Goal: Task Accomplishment & Management: Manage account settings

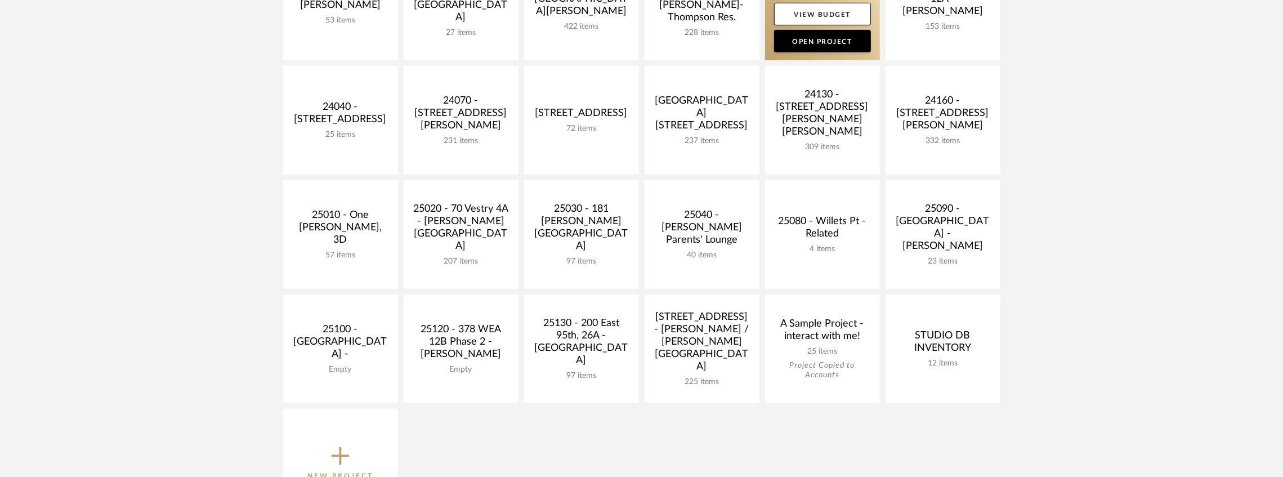
scroll to position [488, 0]
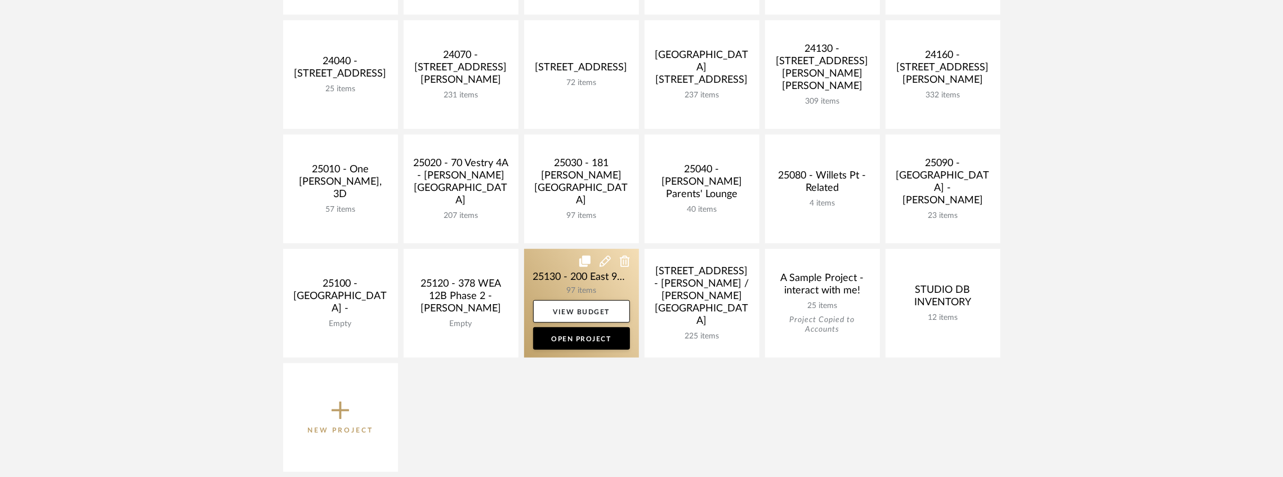
click at [570, 282] on link at bounding box center [581, 303] width 115 height 109
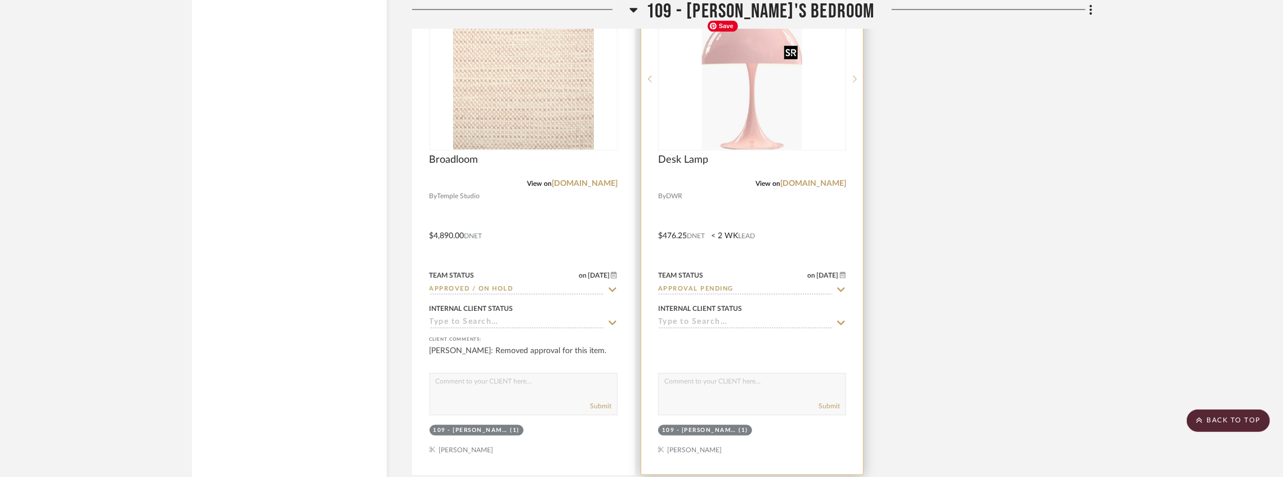
scroll to position [10247, 0]
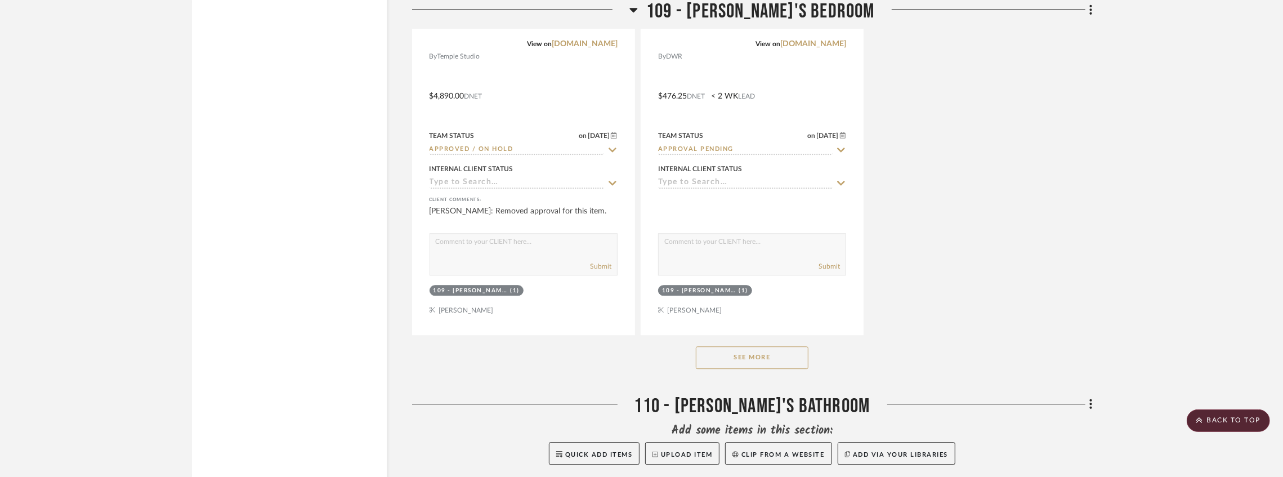
click at [761, 366] on button "See More" at bounding box center [752, 357] width 113 height 23
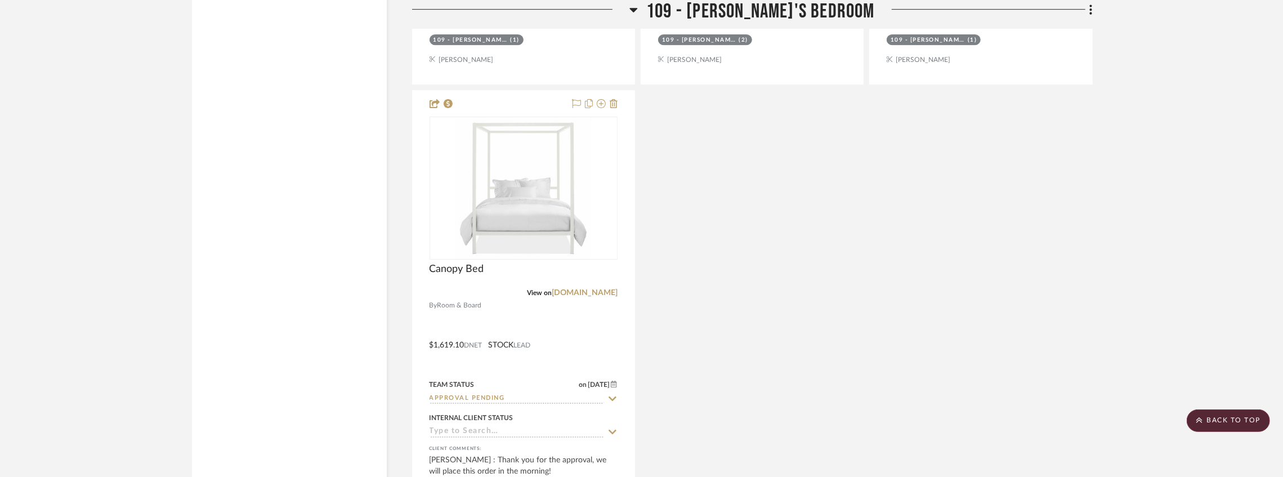
scroll to position [11147, 0]
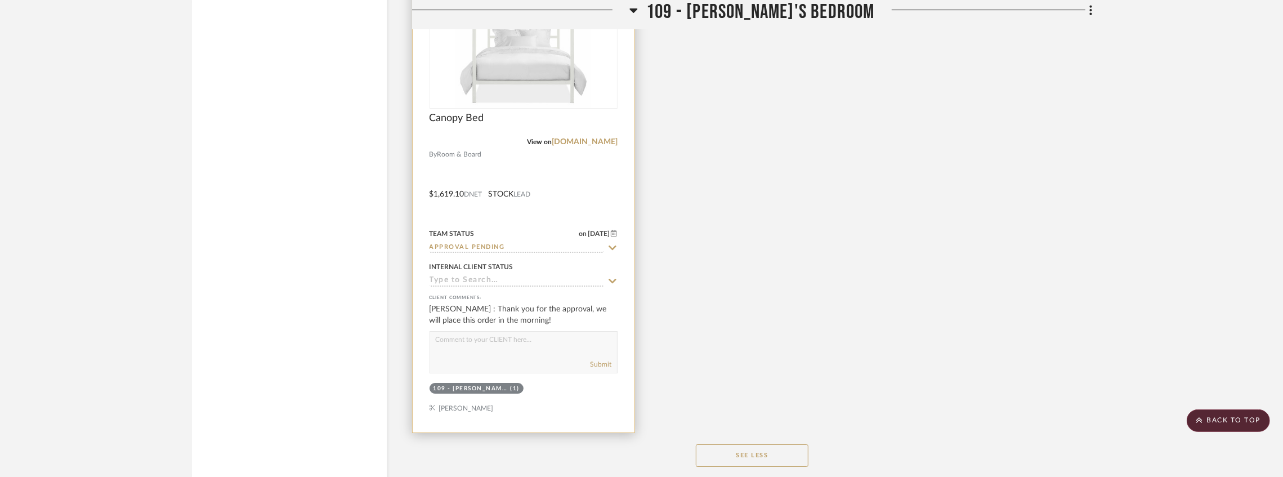
click at [546, 253] on input "Approval Pending" at bounding box center [517, 248] width 175 height 11
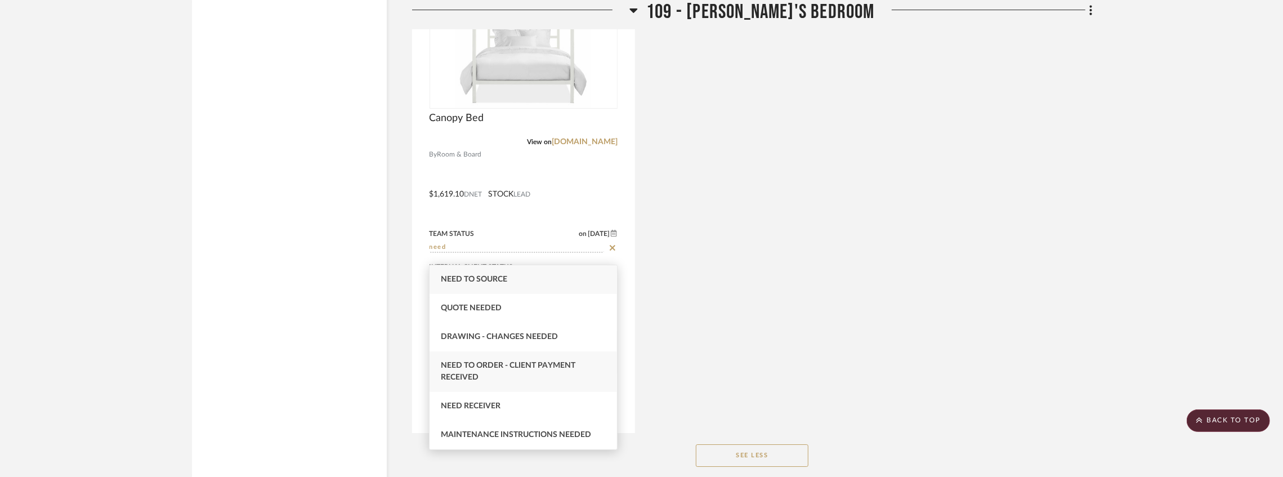
type input "need"
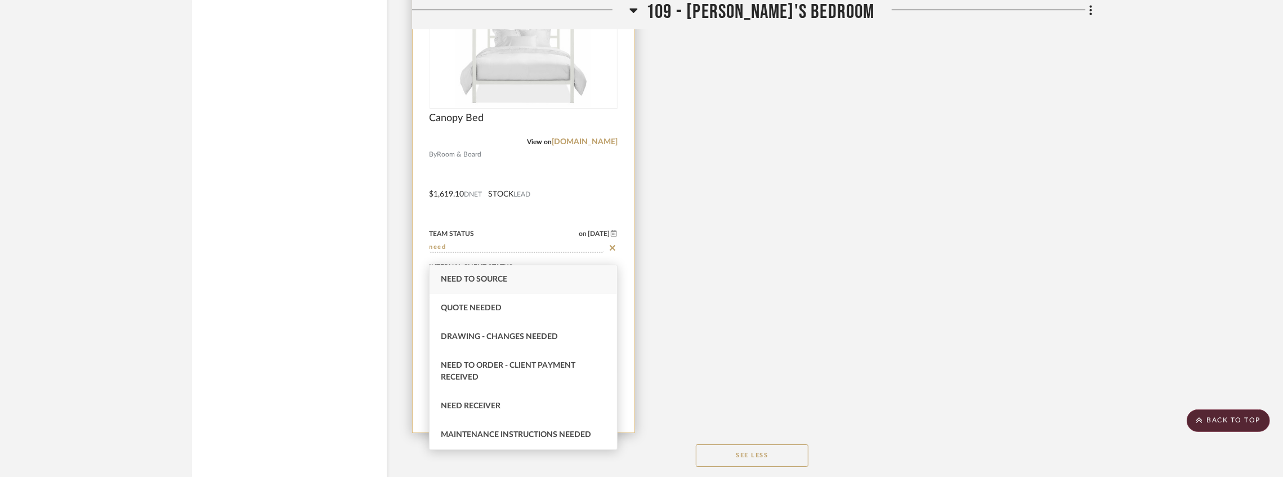
click at [511, 369] on span "Need to Order - Client Payment Received" at bounding box center [508, 371] width 135 height 20
type input "[DATE]"
type input "Need to Order - Client Payment Received"
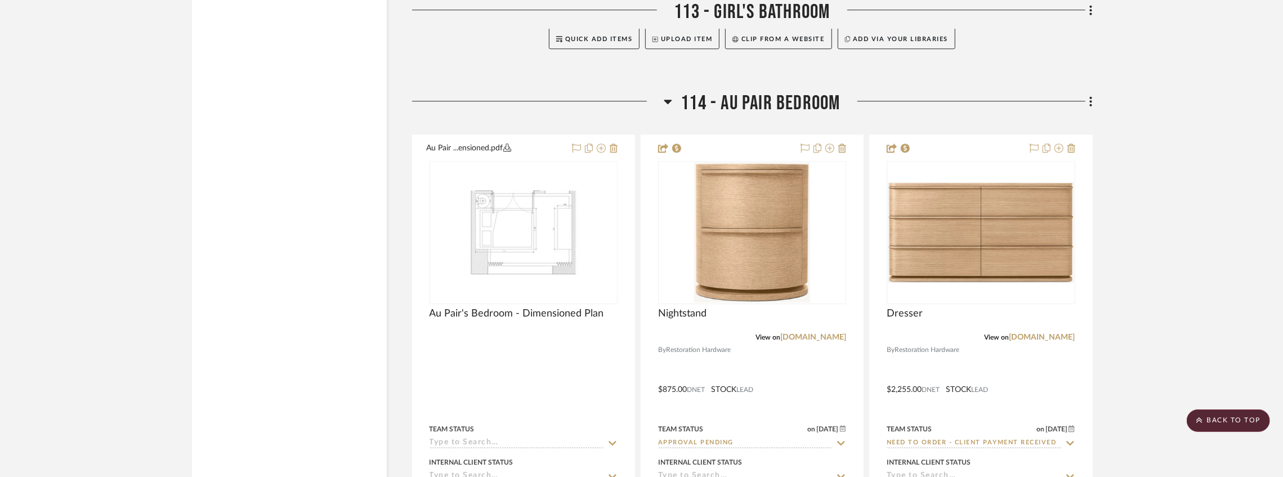
scroll to position [14450, 0]
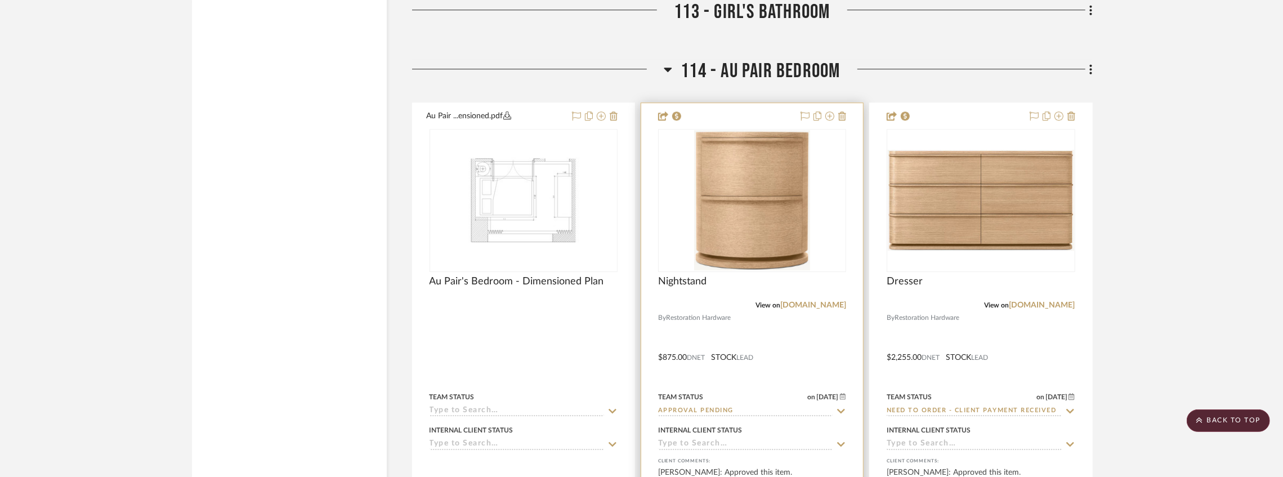
click at [765, 417] on input "Approval Pending" at bounding box center [745, 411] width 175 height 11
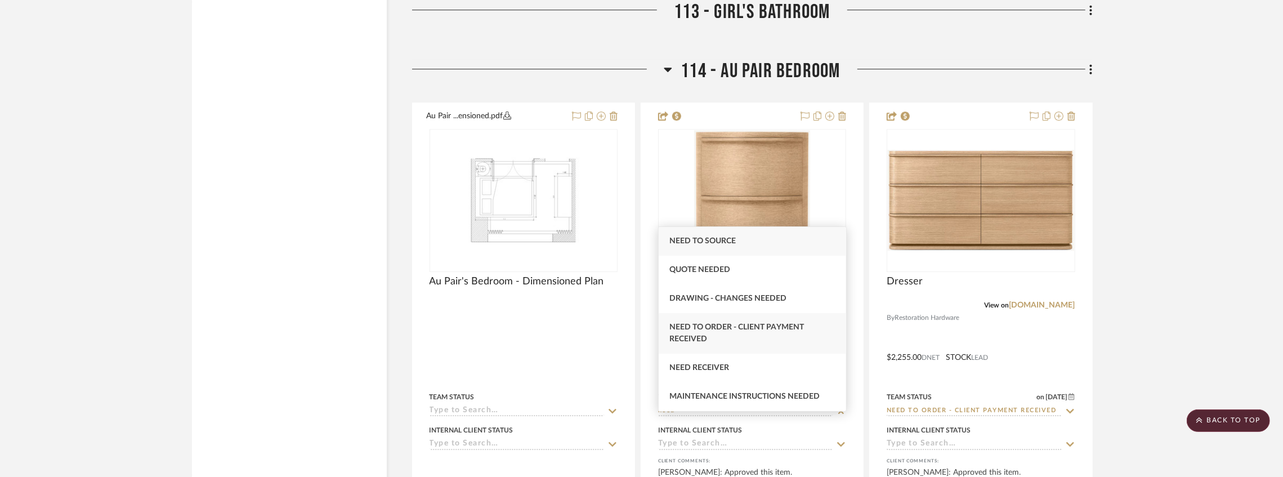
type input "need"
click at [737, 330] on span "Need to Order - Client Payment Received" at bounding box center [737, 333] width 135 height 20
type input "[DATE]"
type input "Need to Order - Client Payment Received"
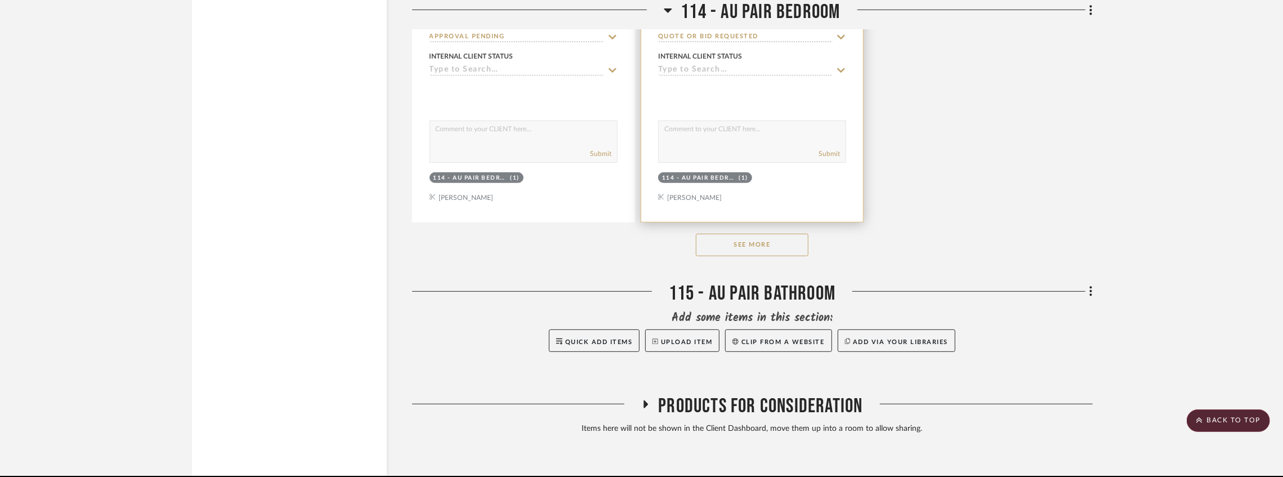
scroll to position [15884, 0]
